Goal: Information Seeking & Learning: Check status

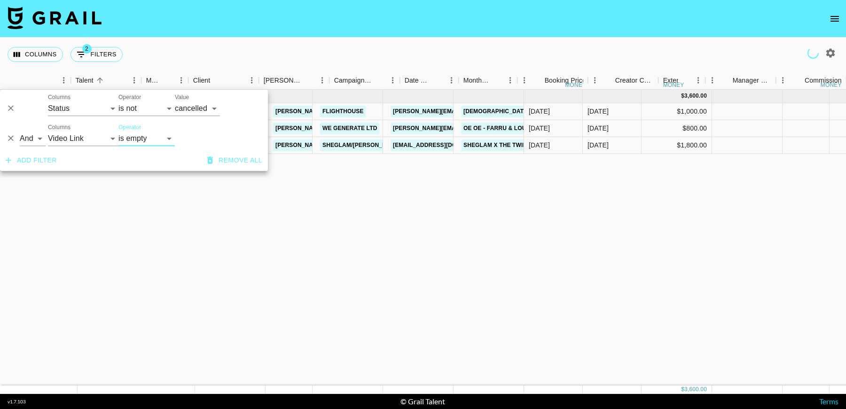
select select "status"
select select "not"
select select "cancelled"
select select "videoLink"
select select "isEmpty"
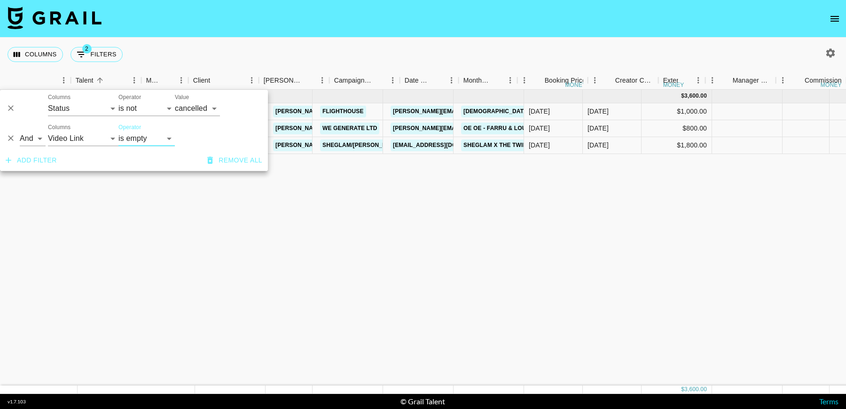
scroll to position [0, 124]
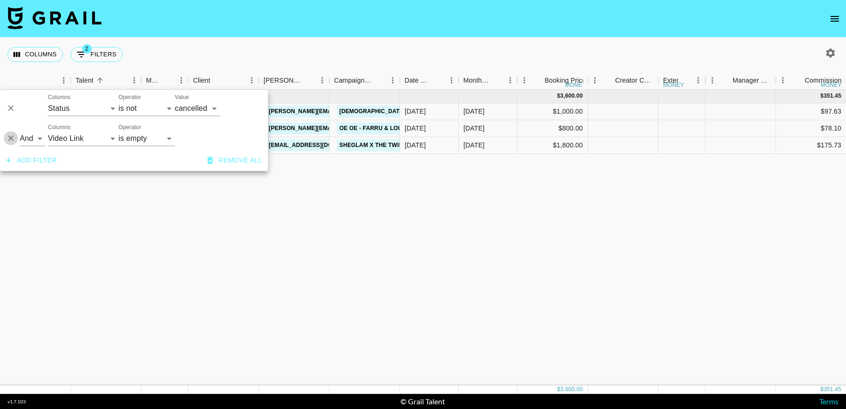
click at [13, 138] on icon "Delete" at bounding box center [10, 138] width 9 height 9
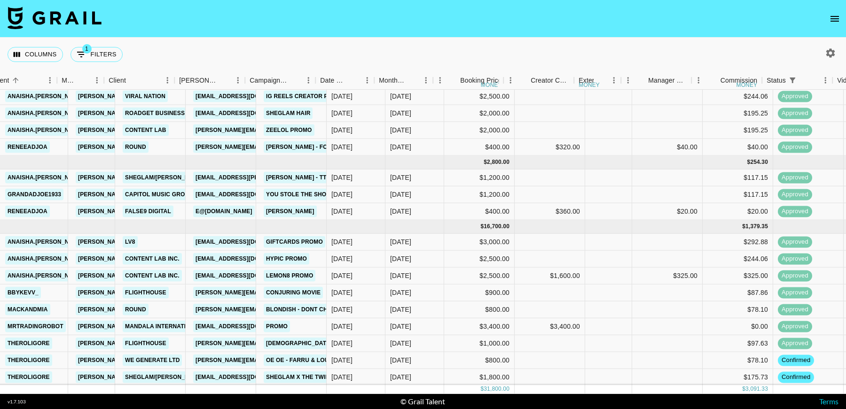
scroll to position [104, 191]
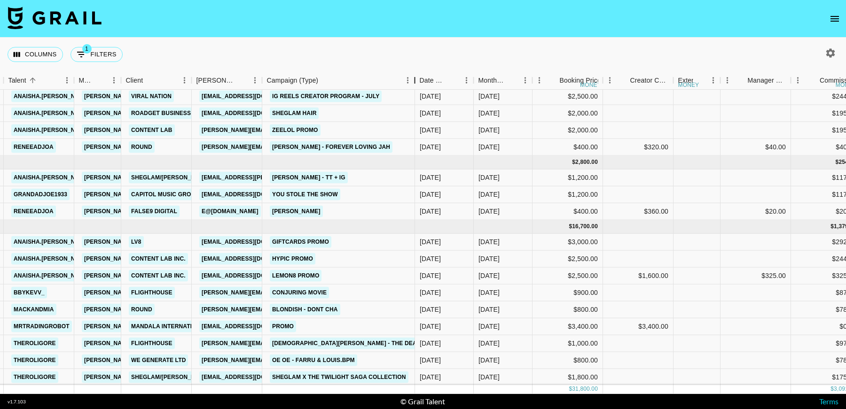
drag, startPoint x: 412, startPoint y: 85, endPoint x: 378, endPoint y: 85, distance: 33.8
click at [409, 85] on div "Campaign (Type)" at bounding box center [414, 80] width 11 height 18
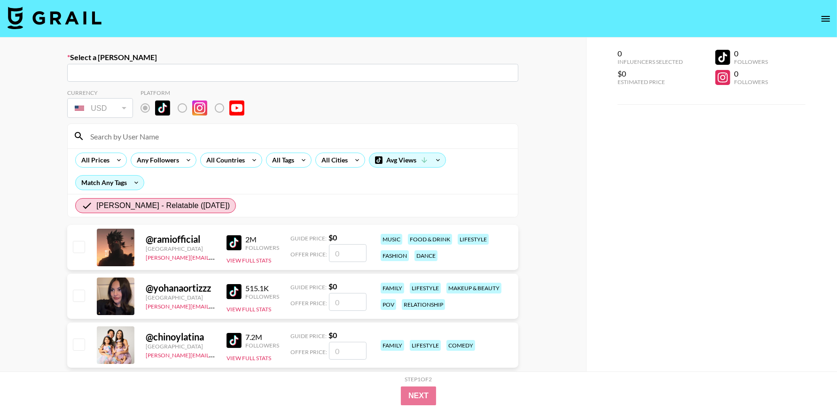
radio input "true"
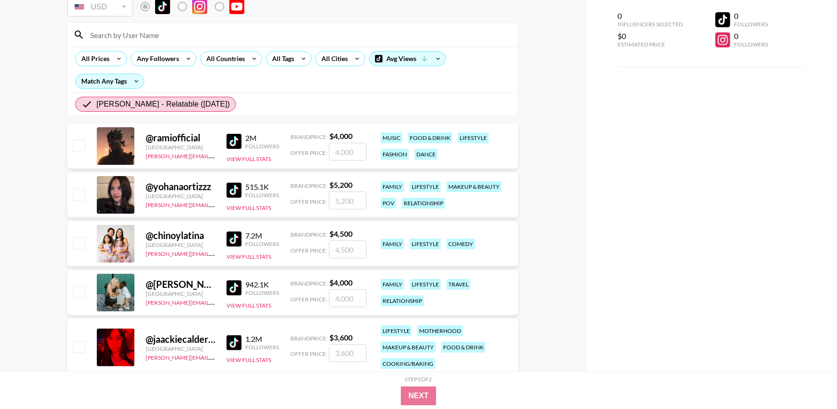
scroll to position [111, 0]
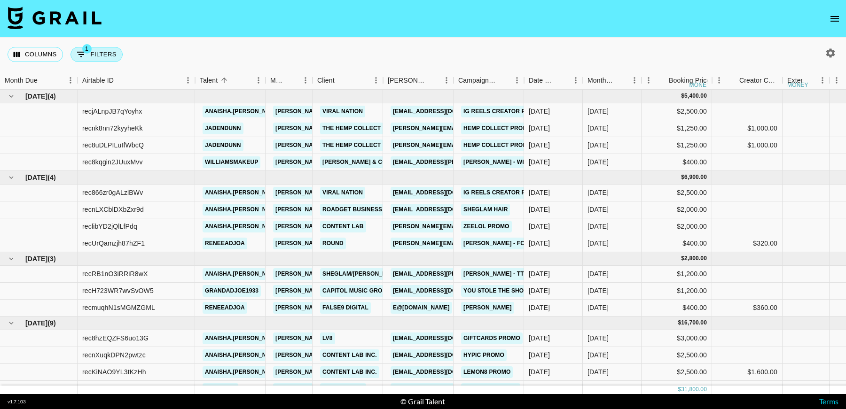
click at [110, 59] on button "1 Filters" at bounding box center [97, 54] width 52 height 15
select select "status"
select select "not"
select select "cancelled"
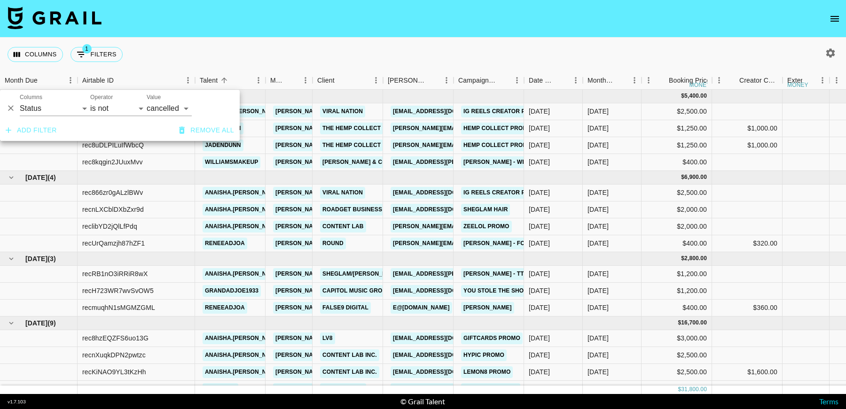
click at [632, 60] on div "Columns 1 Filters + Booking" at bounding box center [423, 55] width 846 height 34
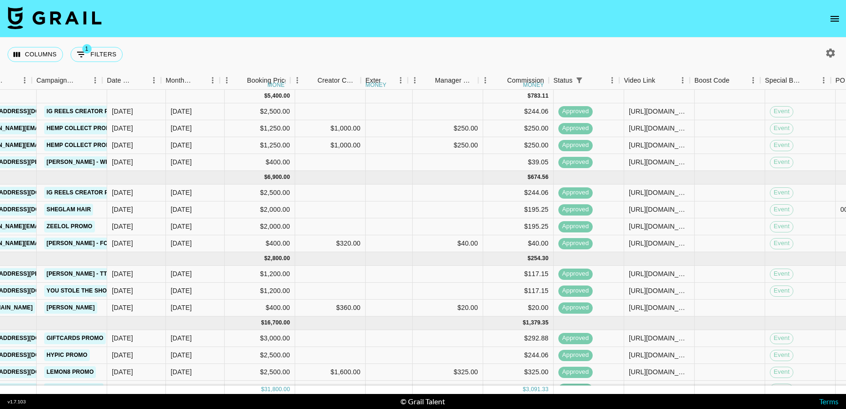
scroll to position [0, 422]
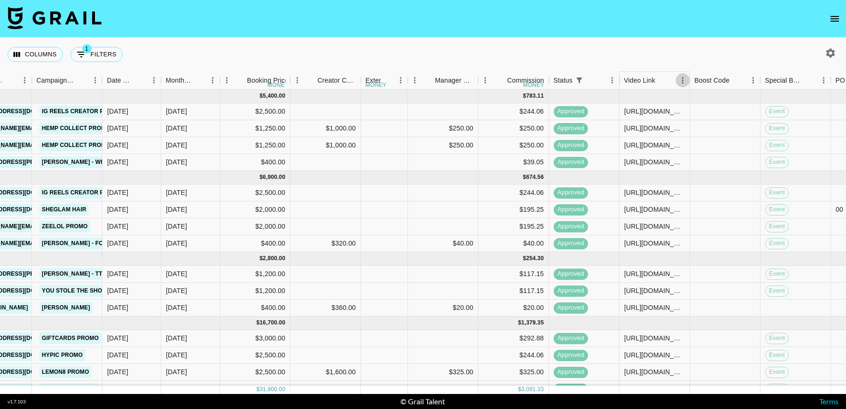
click at [682, 82] on icon "Menu" at bounding box center [682, 80] width 1 height 6
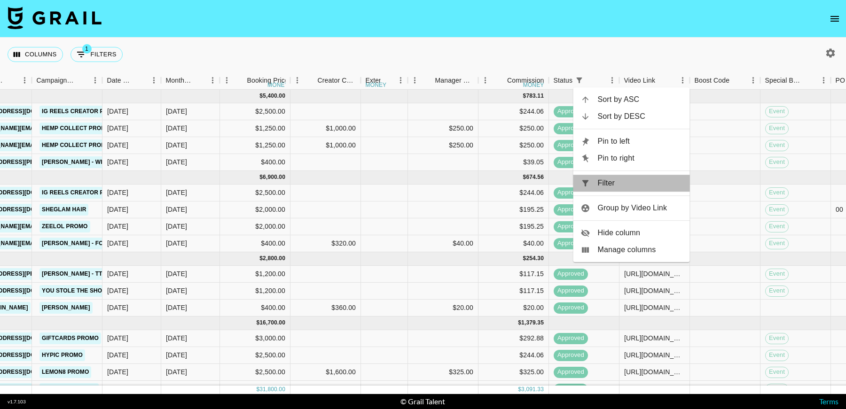
click at [603, 187] on span "Filter" at bounding box center [640, 183] width 85 height 11
select select "status"
select select "not"
select select "cancelled"
select select "videoLink"
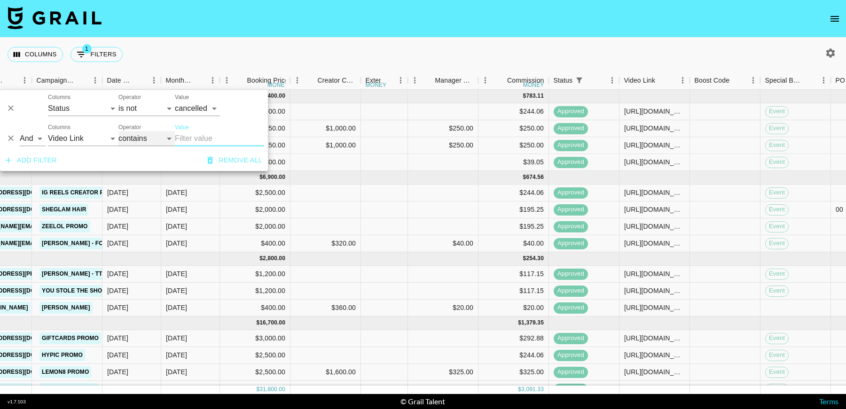
click at [154, 145] on select "contains equals starts with ends with is empty is not empty is any of" at bounding box center [146, 138] width 56 height 15
select select "isEmpty"
click at [118, 131] on select "contains equals starts with ends with is empty is not empty is any of" at bounding box center [146, 138] width 56 height 15
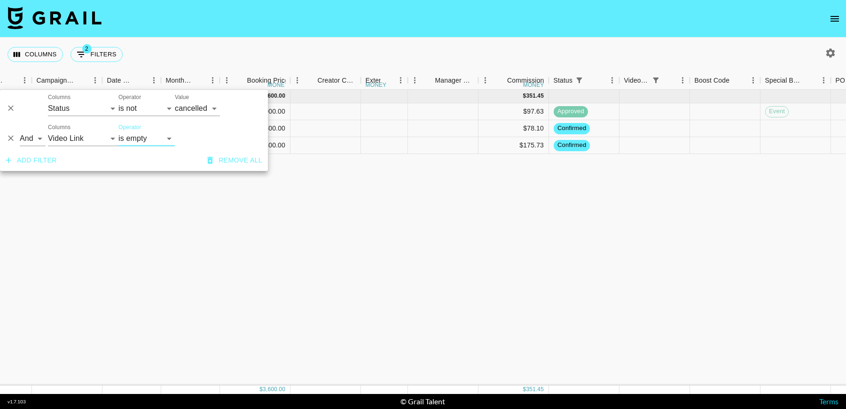
click at [629, 287] on div "Sep '25 ( 3 ) $ 3,600.00 $ 351.45 reca7Ak6XosHgiBku theroligore hugo@grail-tale…" at bounding box center [505, 238] width 1854 height 296
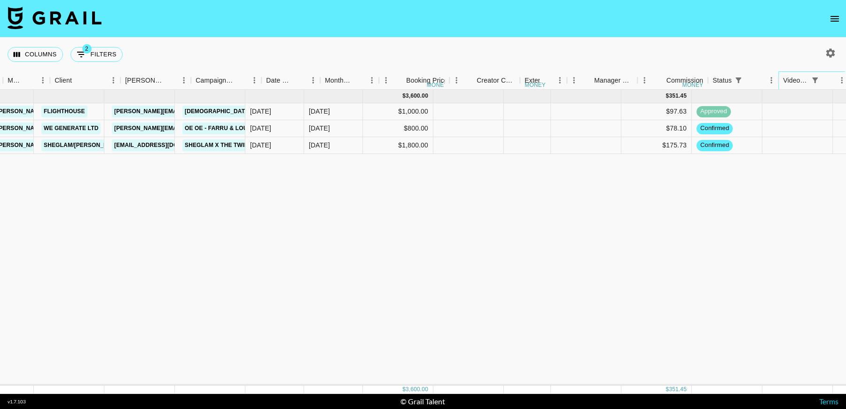
scroll to position [0, 261]
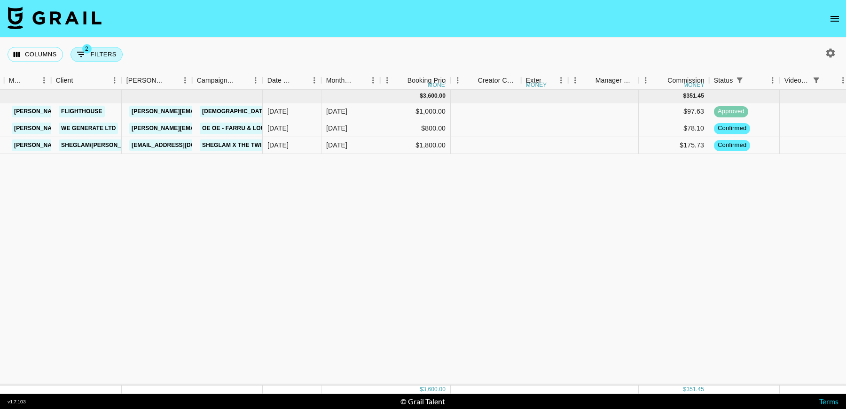
click at [95, 56] on button "2 Filters" at bounding box center [97, 54] width 52 height 15
select select "status"
select select "not"
select select "cancelled"
select select "videoLink"
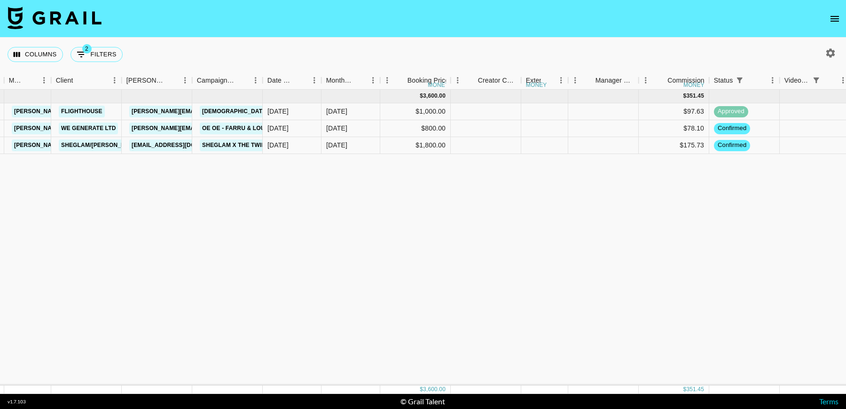
select select "isEmpty"
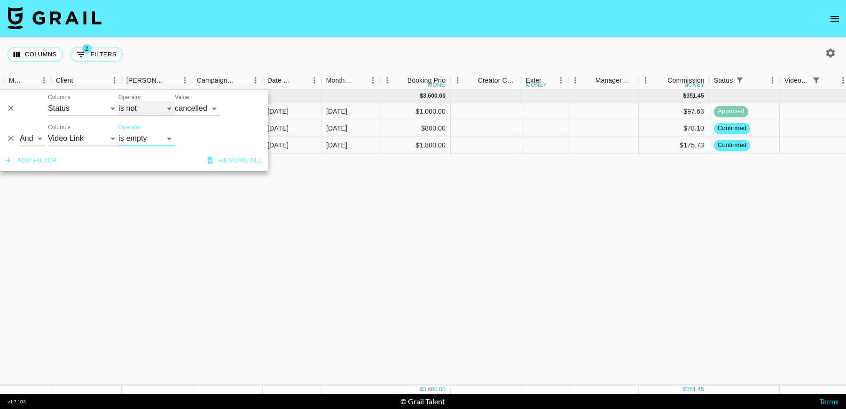
click at [136, 101] on select "is is not is any of is not any of" at bounding box center [146, 108] width 56 height 15
select select "is"
click at [118, 101] on select "is is not is any of is not any of" at bounding box center [146, 108] width 56 height 15
click at [200, 111] on select "confirmed declined draft posted approved cancelled badDebt" at bounding box center [197, 108] width 45 height 15
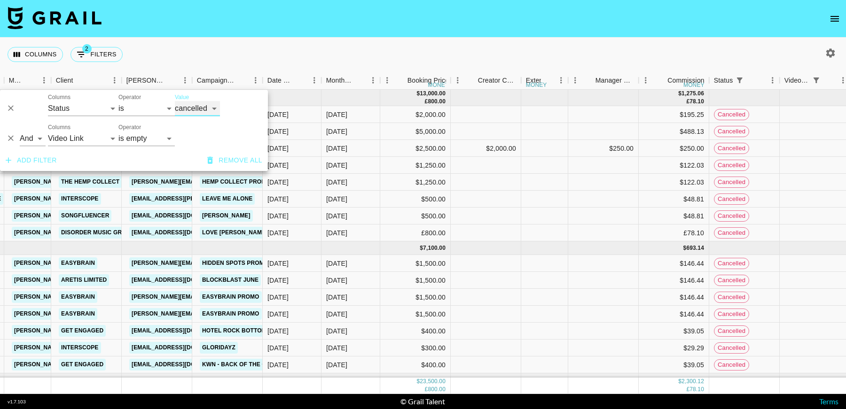
select select "approved"
click at [175, 101] on select "confirmed declined draft posted approved cancelled badDebt" at bounding box center [197, 108] width 45 height 15
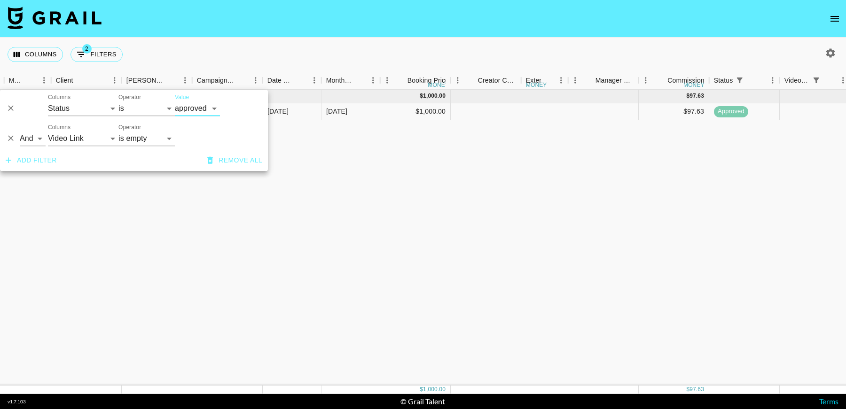
click at [13, 138] on icon "Delete" at bounding box center [10, 138] width 9 height 9
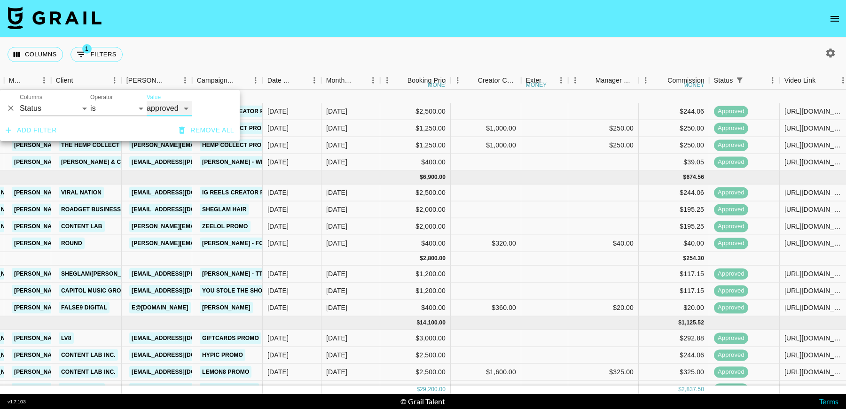
scroll to position [71, 261]
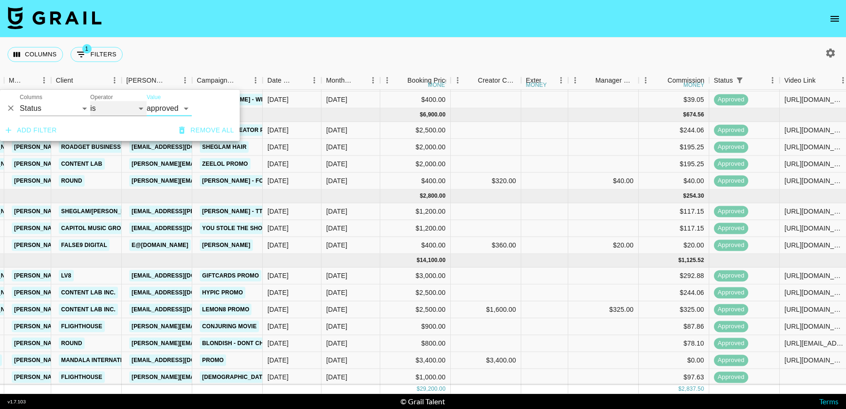
click at [107, 113] on select "is is not is any of is not any of" at bounding box center [118, 108] width 56 height 15
select select "not"
click at [90, 101] on select "is is not is any of is not any of" at bounding box center [118, 108] width 56 height 15
click at [167, 111] on select "confirmed declined draft posted approved cancelled badDebt" at bounding box center [169, 108] width 45 height 15
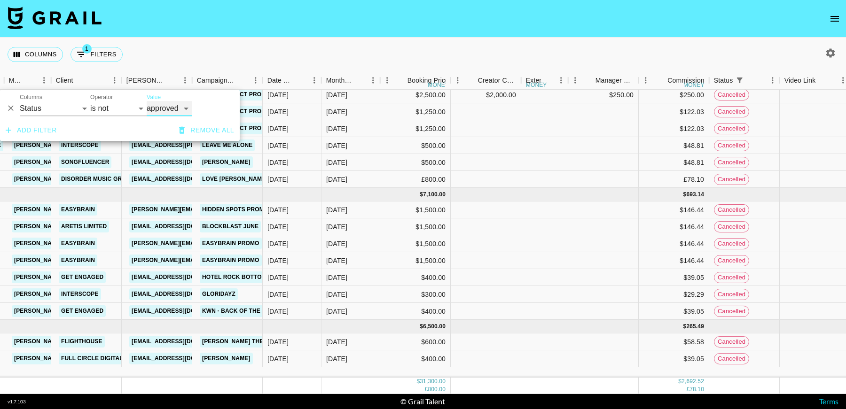
scroll to position [0, 261]
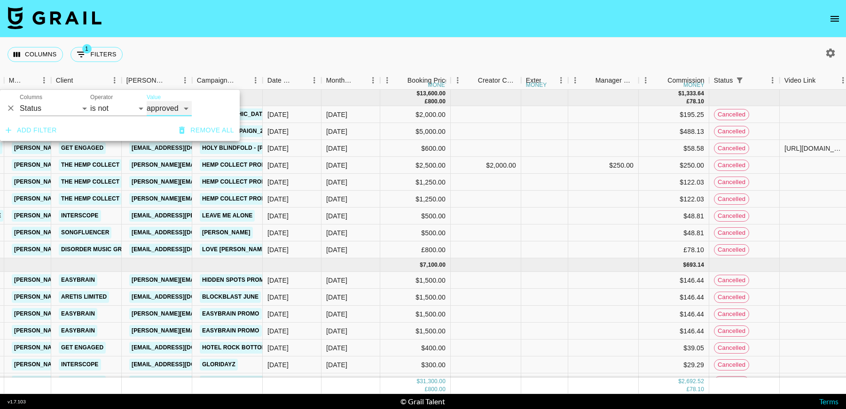
select select "cancelled"
click at [147, 101] on select "confirmed declined draft posted approved cancelled badDebt" at bounding box center [169, 108] width 45 height 15
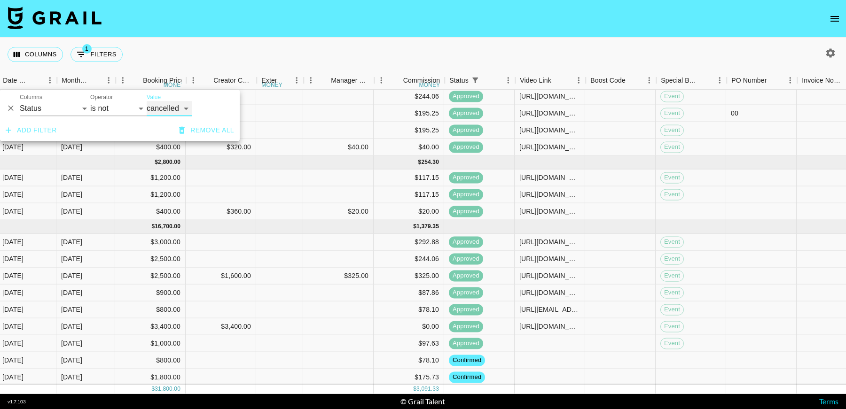
scroll to position [104, 526]
click at [577, 82] on icon "Menu" at bounding box center [578, 80] width 9 height 9
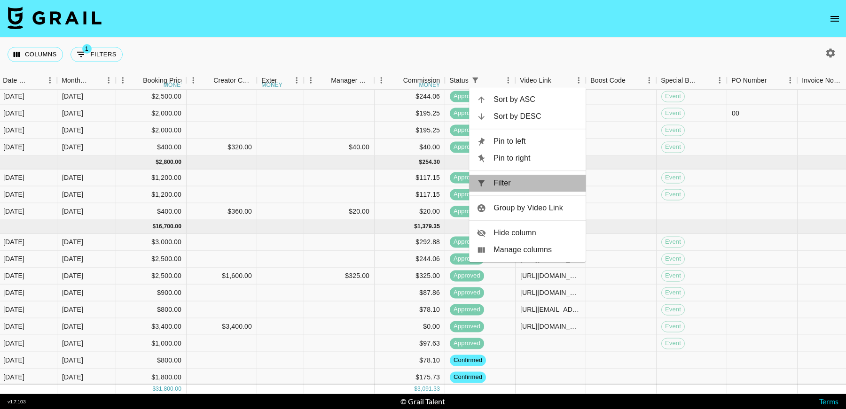
click at [546, 181] on span "Filter" at bounding box center [536, 183] width 85 height 11
select select "status"
select select "not"
select select "cancelled"
select select "videoLink"
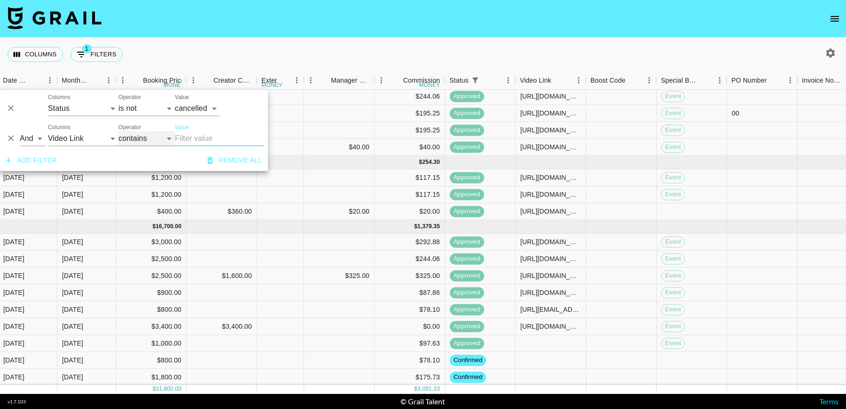
click at [136, 143] on select "contains equals starts with ends with is empty is not empty is any of" at bounding box center [146, 138] width 56 height 15
select select "isEmpty"
click at [118, 131] on select "contains equals starts with ends with is empty is not empty is any of" at bounding box center [146, 138] width 56 height 15
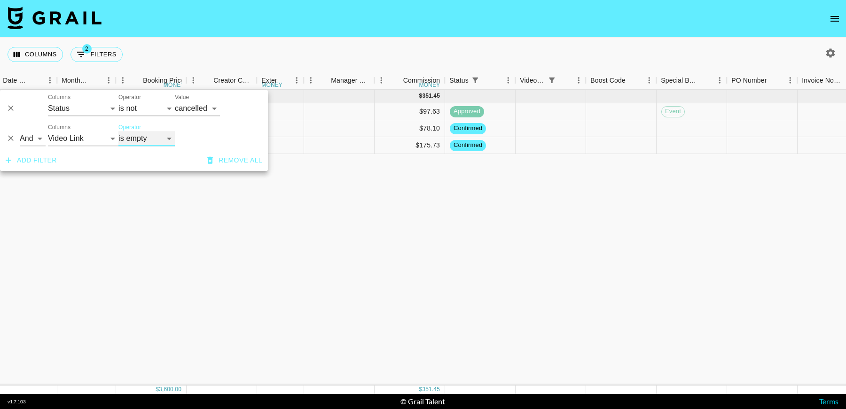
scroll to position [0, 526]
click at [522, 285] on div "Sep '25 ( 3 ) $ 3,600.00 $ 351.45 reca7Ak6XosHgiBku theroligore hugo@grail-tale…" at bounding box center [401, 238] width 1854 height 296
